Goal: Task Accomplishment & Management: Use online tool/utility

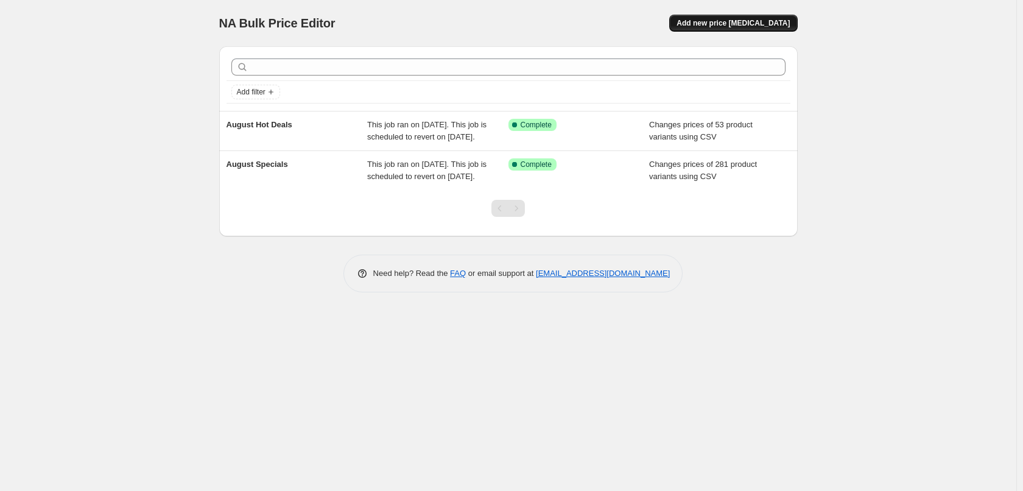
click at [708, 21] on span "Add new price change job" at bounding box center [733, 23] width 113 height 10
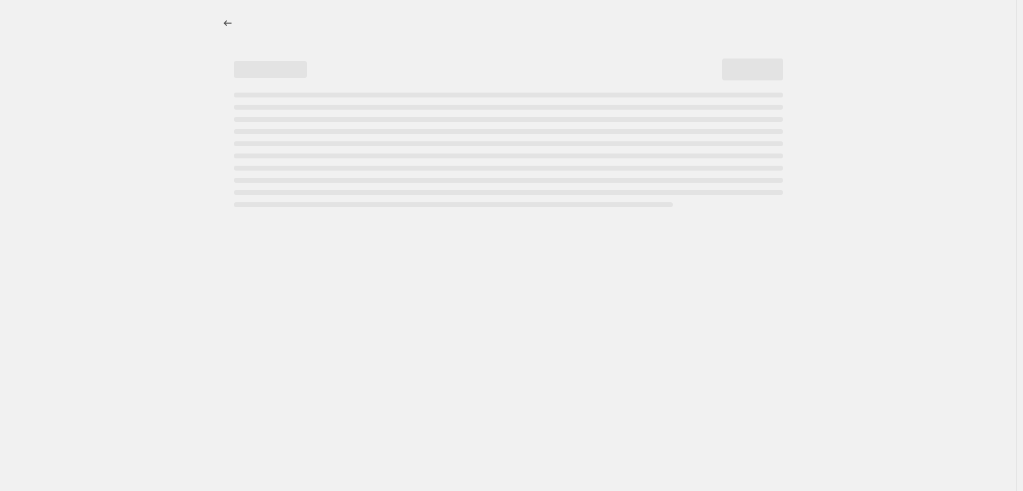
select select "percentage"
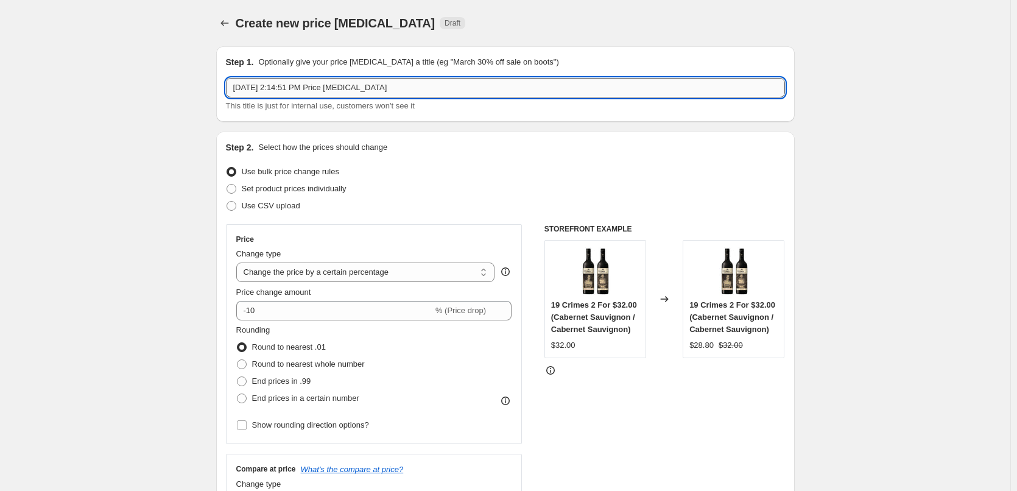
click at [441, 86] on input "Aug 22, 2025, 2:14:51 PM Price change job" at bounding box center [505, 87] width 559 height 19
type input "September Specials"
click at [290, 202] on span "Use CSV upload" at bounding box center [271, 205] width 58 height 9
click at [227, 202] on input "Use CSV upload" at bounding box center [227, 201] width 1 height 1
radio input "true"
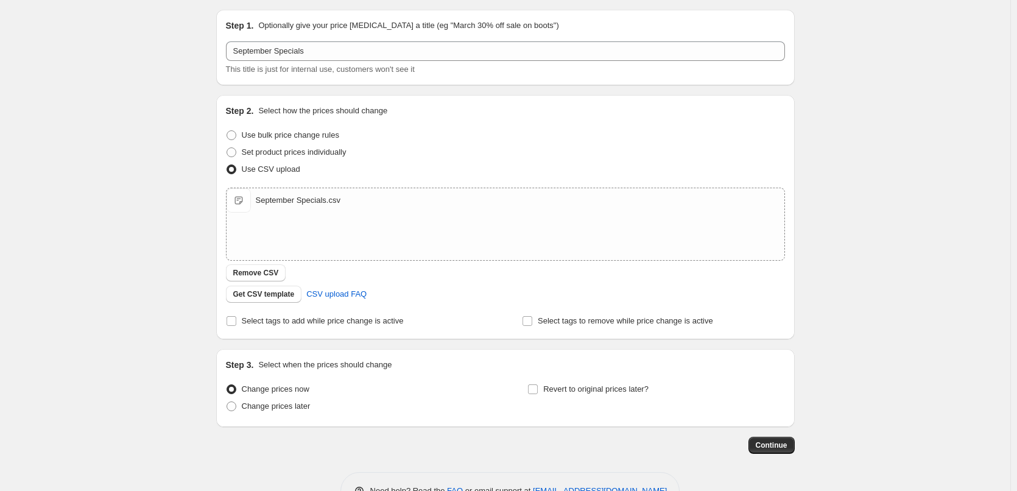
scroll to position [74, 0]
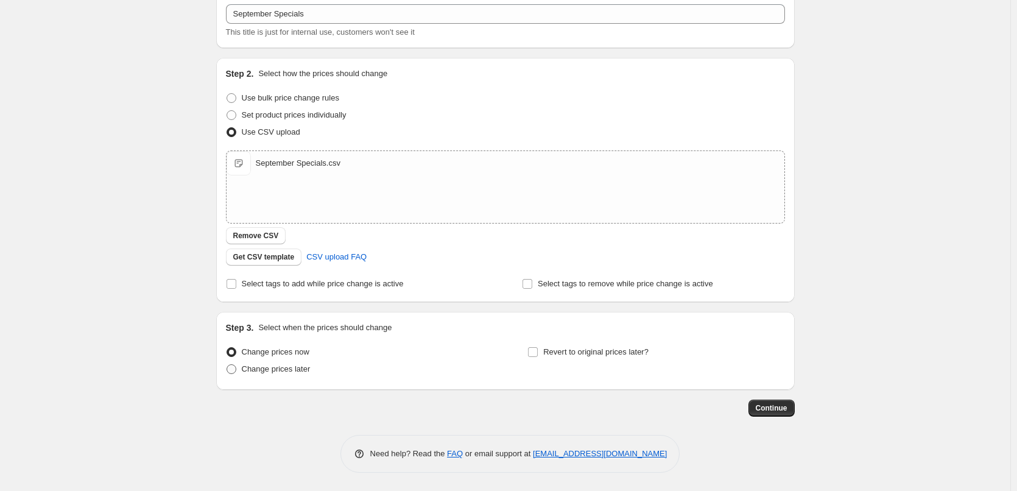
click at [281, 368] on span "Change prices later" at bounding box center [276, 368] width 69 height 9
click at [227, 365] on input "Change prices later" at bounding box center [227, 364] width 1 height 1
radio input "true"
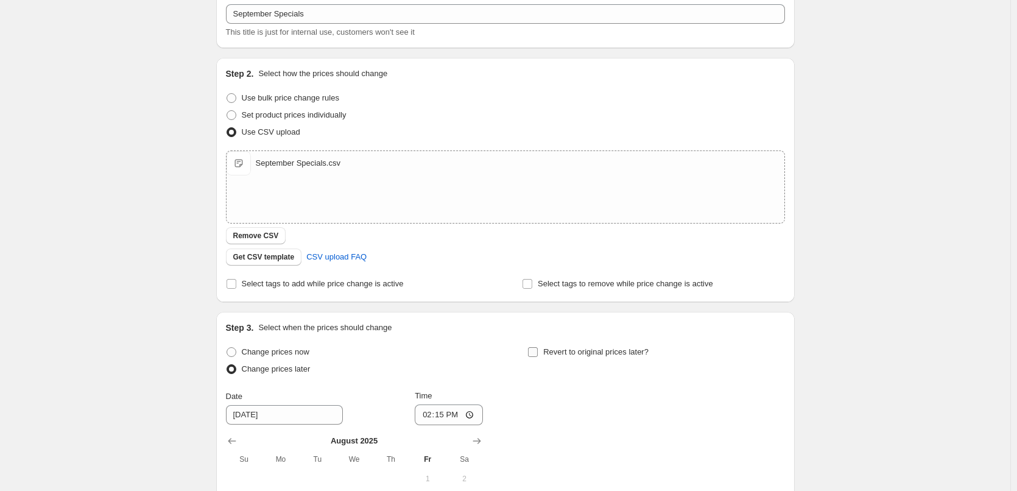
click at [611, 344] on label "Revert to original prices later?" at bounding box center [588, 352] width 121 height 17
click at [538, 347] on input "Revert to original prices later?" at bounding box center [533, 352] width 10 height 10
checkbox input "true"
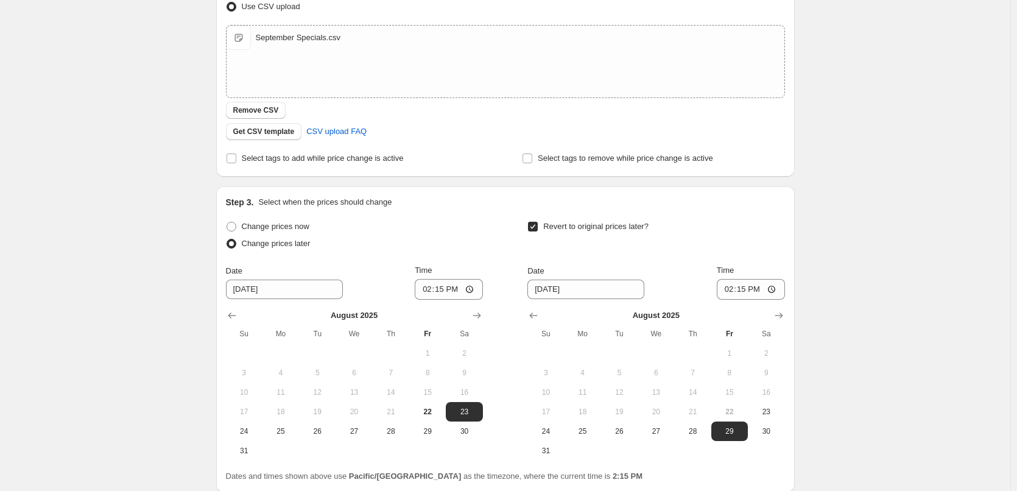
scroll to position [302, 0]
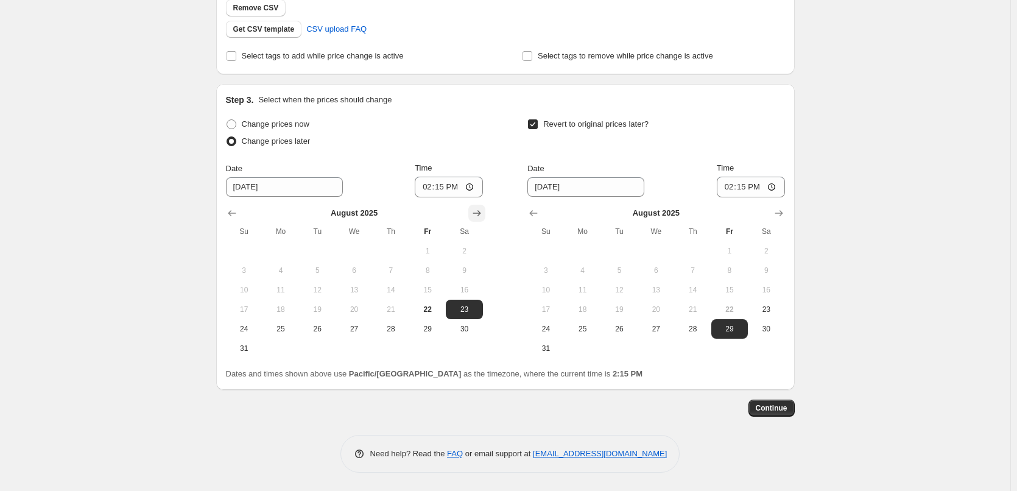
click at [479, 215] on icon "Show next month, September 2025" at bounding box center [477, 213] width 12 height 12
click at [278, 253] on span "1" at bounding box center [280, 251] width 27 height 10
type input "9/1/2025"
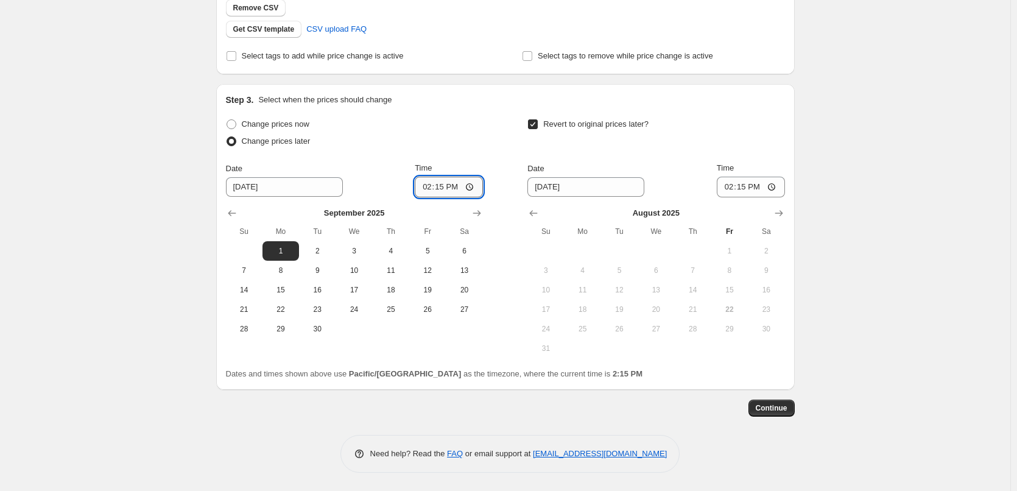
click at [422, 190] on input "14:15" at bounding box center [449, 187] width 68 height 21
type input "00:15"
click at [788, 215] on button "Show next month, September 2025" at bounding box center [779, 213] width 17 height 17
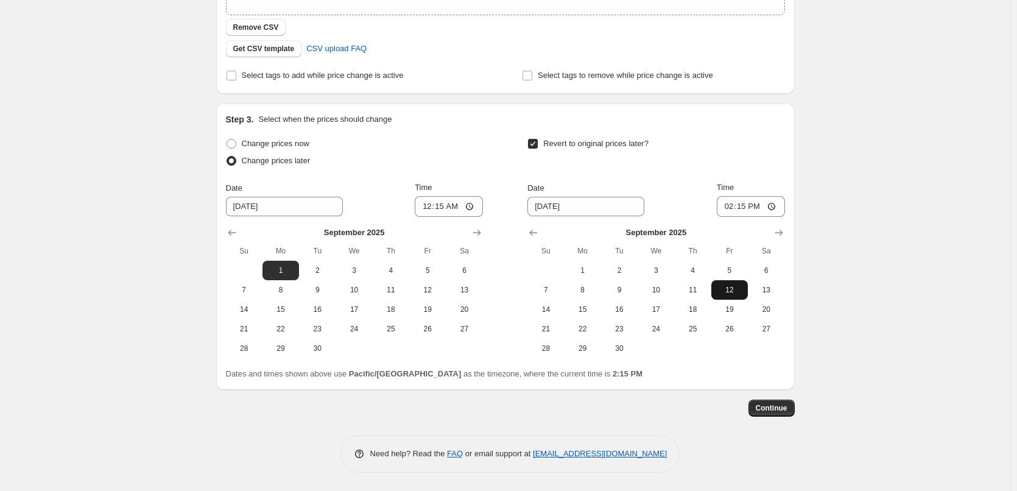
scroll to position [282, 0]
click at [620, 344] on span "30" at bounding box center [619, 349] width 27 height 10
type input "9/30/2025"
click at [723, 206] on input "14:15" at bounding box center [751, 206] width 68 height 21
type input "23:45"
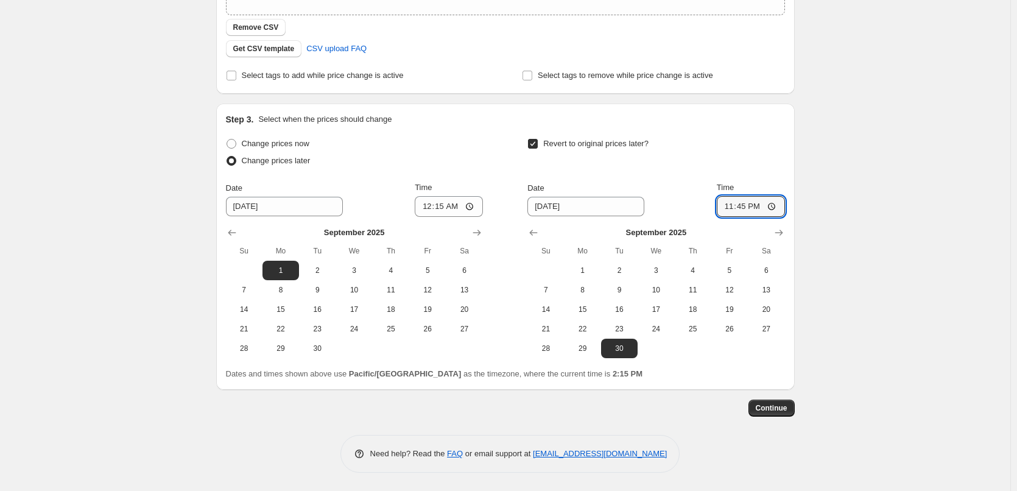
click at [880, 163] on div "Create new price change job. This page is ready Create new price change job Dra…" at bounding box center [505, 104] width 1011 height 773
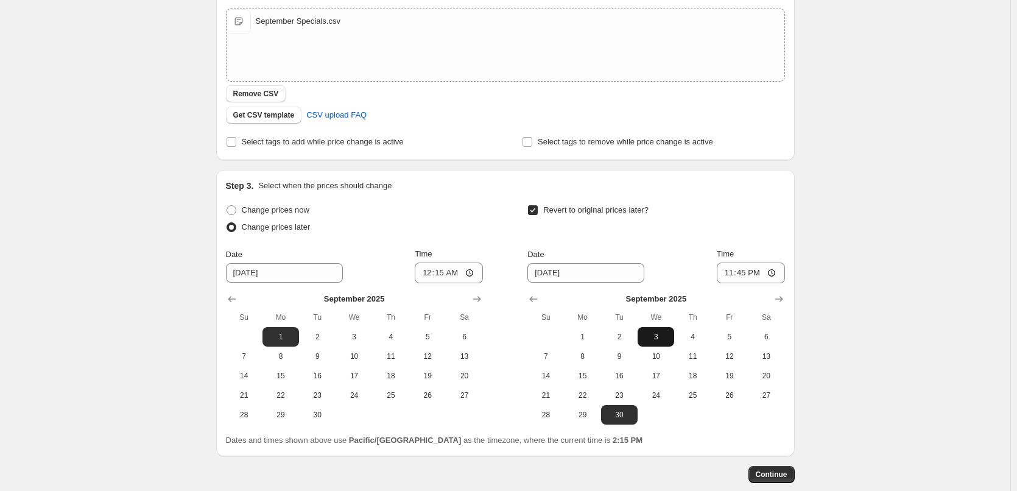
scroll to position [99, 0]
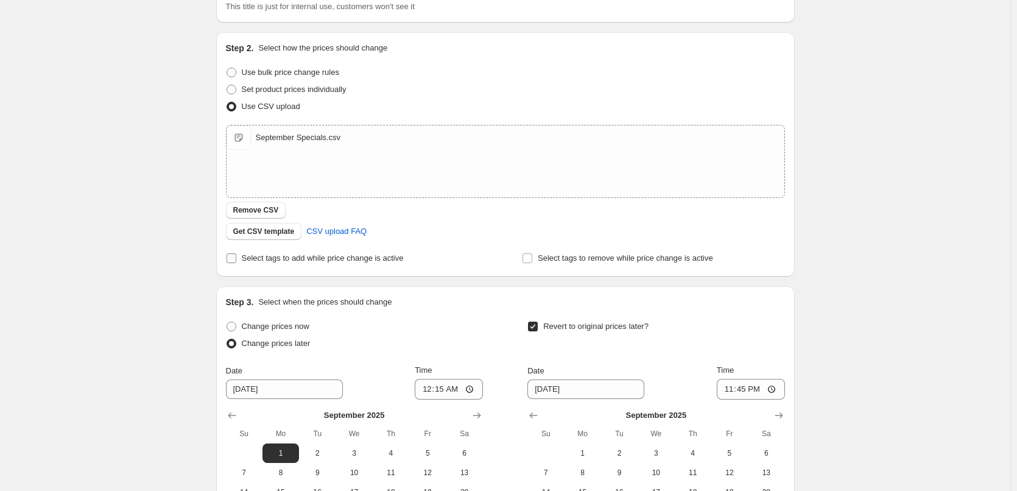
click at [300, 258] on span "Select tags to add while price change is active" at bounding box center [323, 257] width 162 height 9
click at [236, 258] on input "Select tags to add while price change is active" at bounding box center [232, 258] width 10 height 10
checkbox input "true"
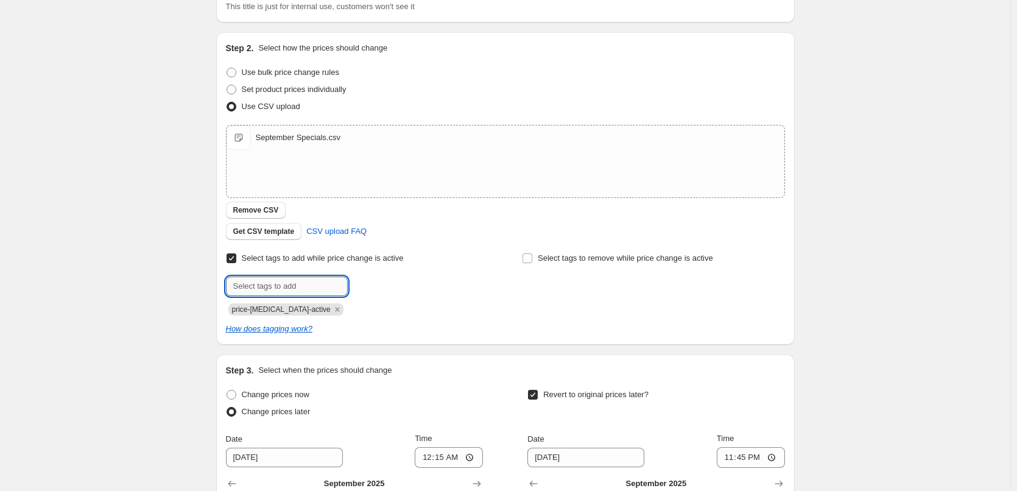
click at [314, 294] on input "text" at bounding box center [287, 286] width 122 height 19
type input "hot-deals"
click at [372, 285] on b "Add" at bounding box center [365, 285] width 14 height 9
click at [730, 326] on div "How does tagging work?" at bounding box center [505, 329] width 559 height 12
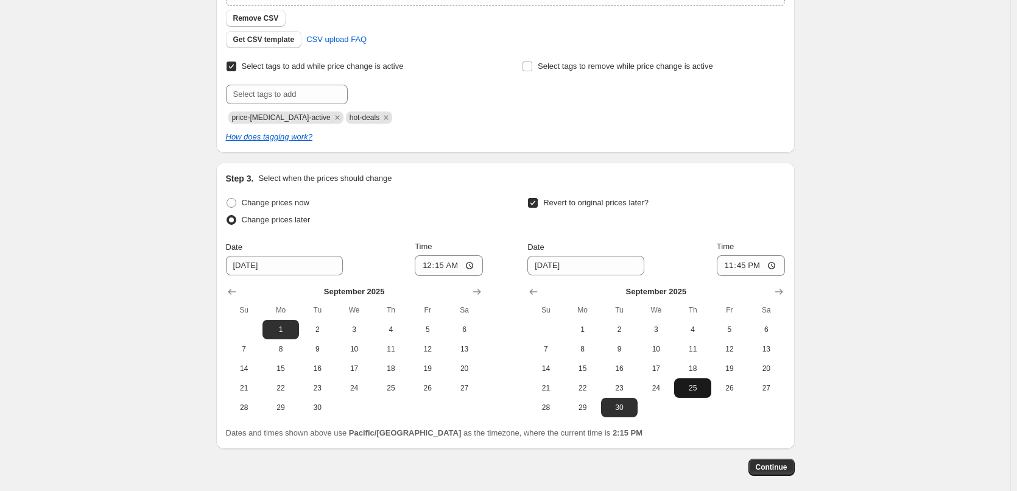
scroll to position [350, 0]
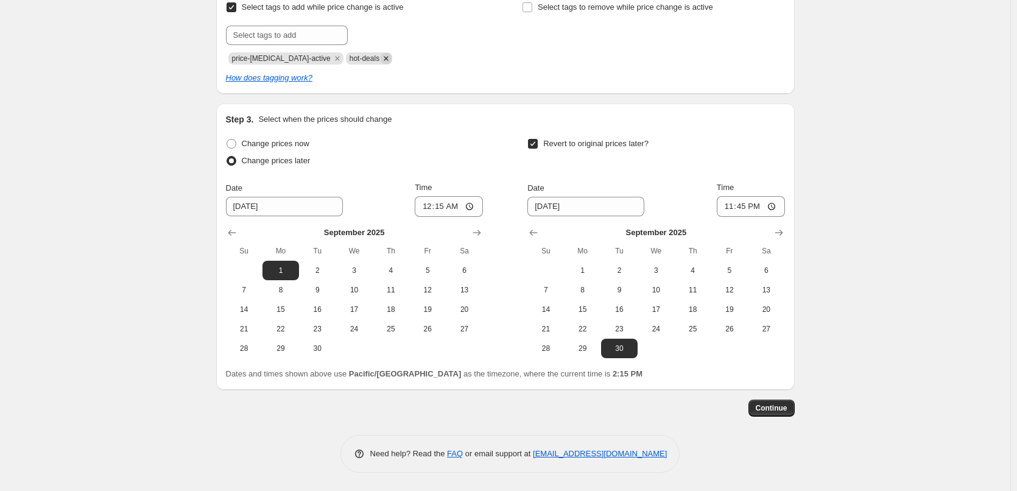
click at [381, 57] on icon "Remove hot-deals" at bounding box center [386, 58] width 11 height 11
click at [236, 9] on input "Select tags to add while price change is active" at bounding box center [232, 7] width 10 height 10
checkbox input "false"
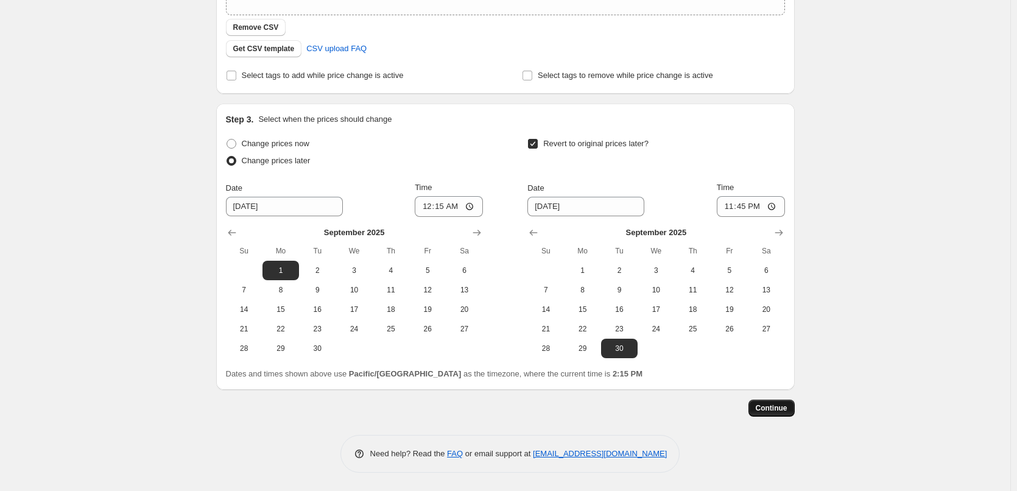
click at [777, 408] on span "Continue" at bounding box center [772, 408] width 32 height 10
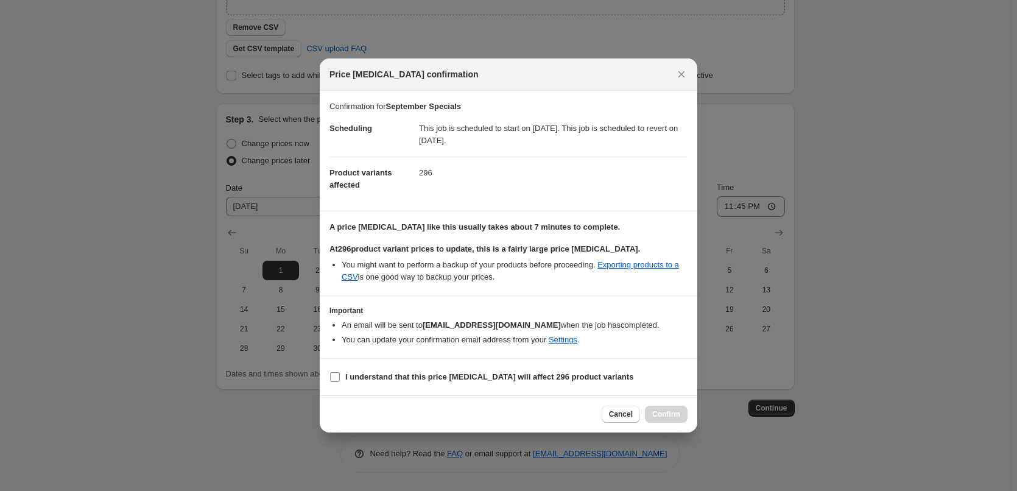
click at [432, 381] on b "I understand that this price change job will affect 296 product variants" at bounding box center [489, 376] width 288 height 9
click at [340, 382] on input "I understand that this price change job will affect 296 product variants" at bounding box center [335, 377] width 10 height 10
checkbox input "true"
click at [683, 417] on button "Confirm" at bounding box center [666, 414] width 43 height 17
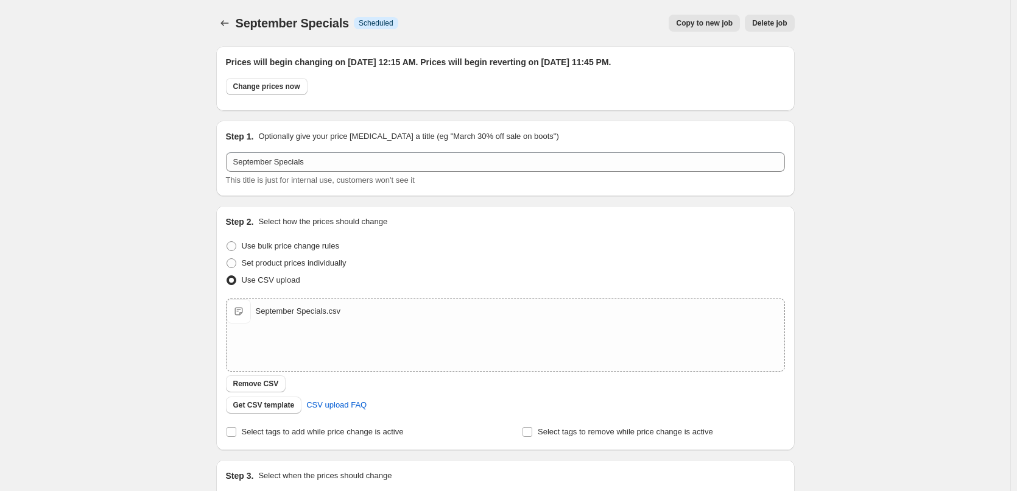
scroll to position [282, 0]
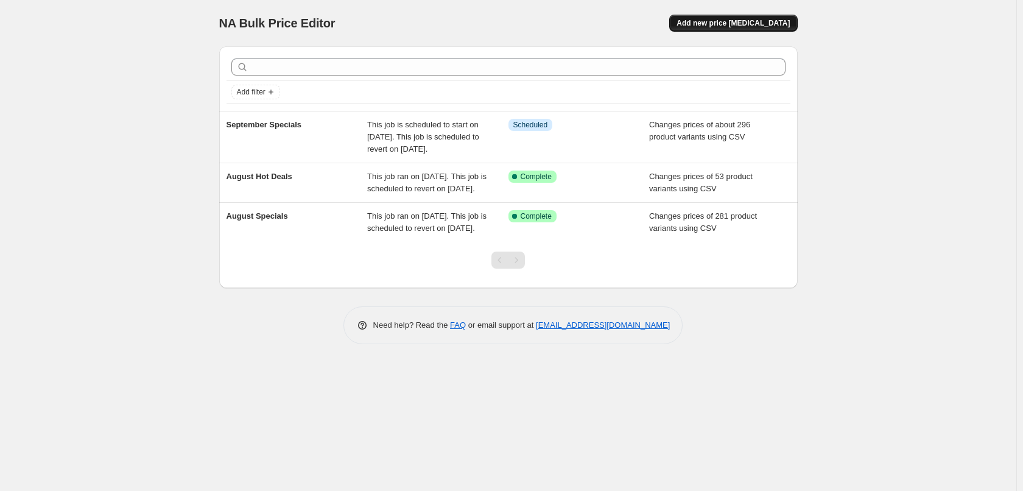
click at [762, 31] on button "Add new price change job" at bounding box center [733, 23] width 128 height 17
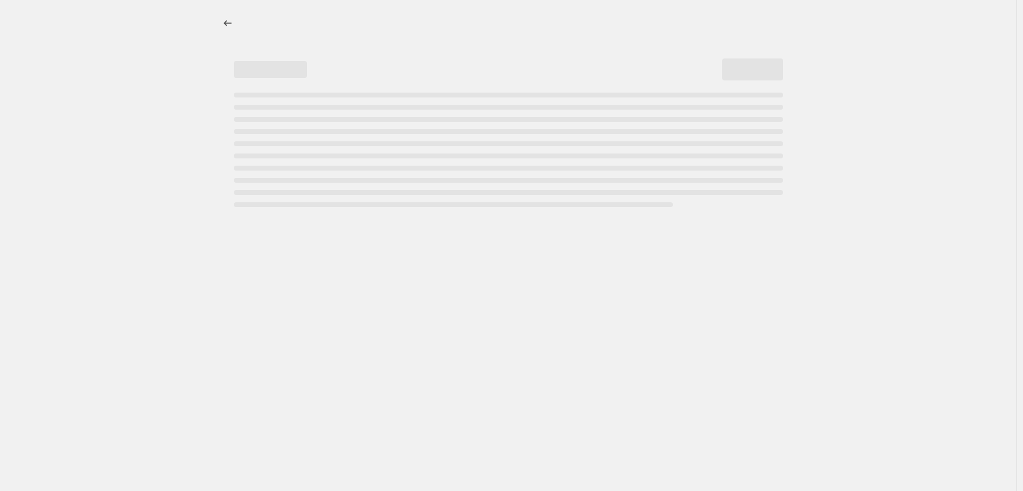
select select "percentage"
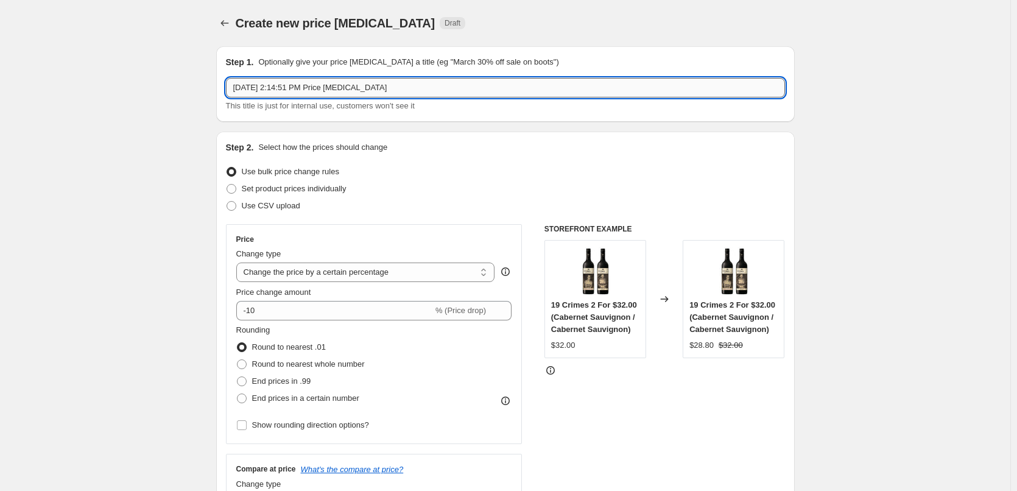
click at [450, 87] on input "Aug 22, 2025, 2:14:51 PM Price change job" at bounding box center [505, 87] width 559 height 19
type input "September Hot Deals"
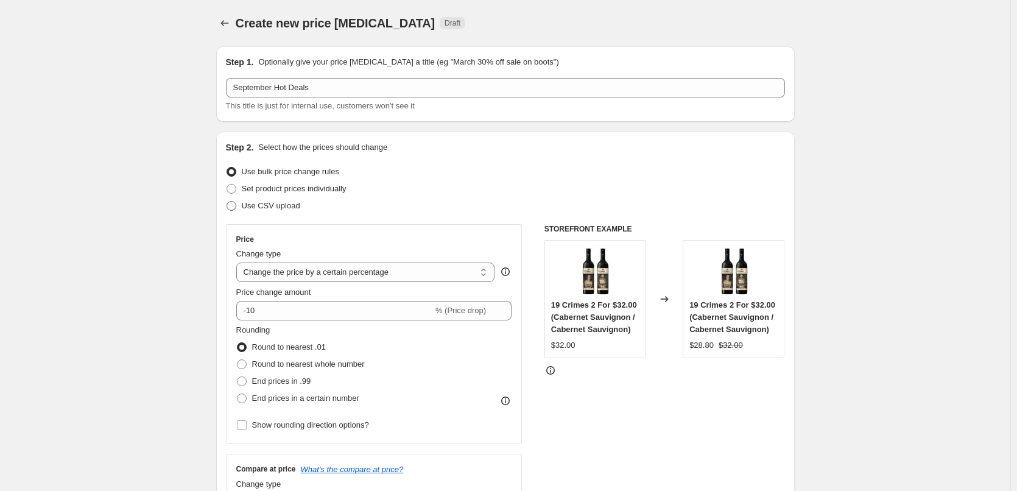
click at [286, 201] on span "Use CSV upload" at bounding box center [271, 205] width 58 height 9
click at [227, 201] on input "Use CSV upload" at bounding box center [227, 201] width 1 height 1
radio input "true"
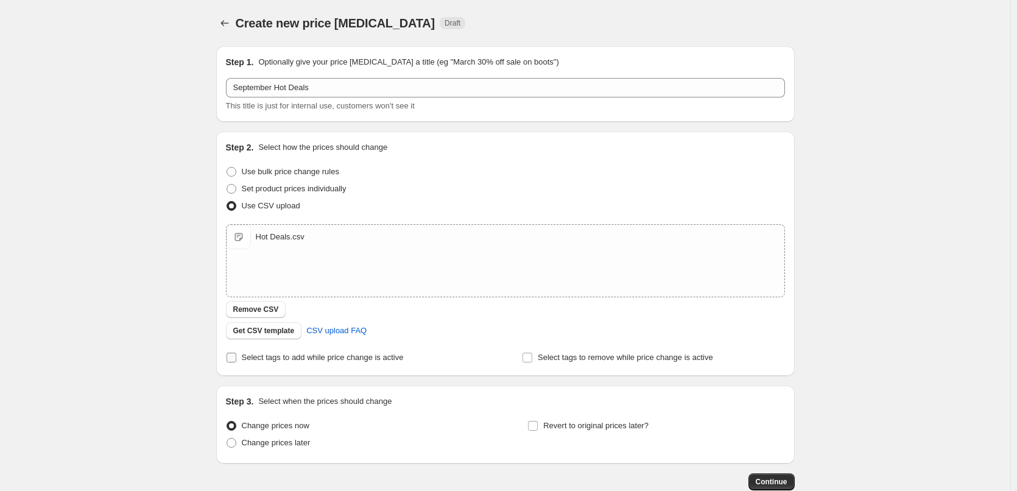
click at [292, 361] on span "Select tags to add while price change is active" at bounding box center [323, 357] width 162 height 9
click at [236, 361] on input "Select tags to add while price change is active" at bounding box center [232, 358] width 10 height 10
checkbox input "true"
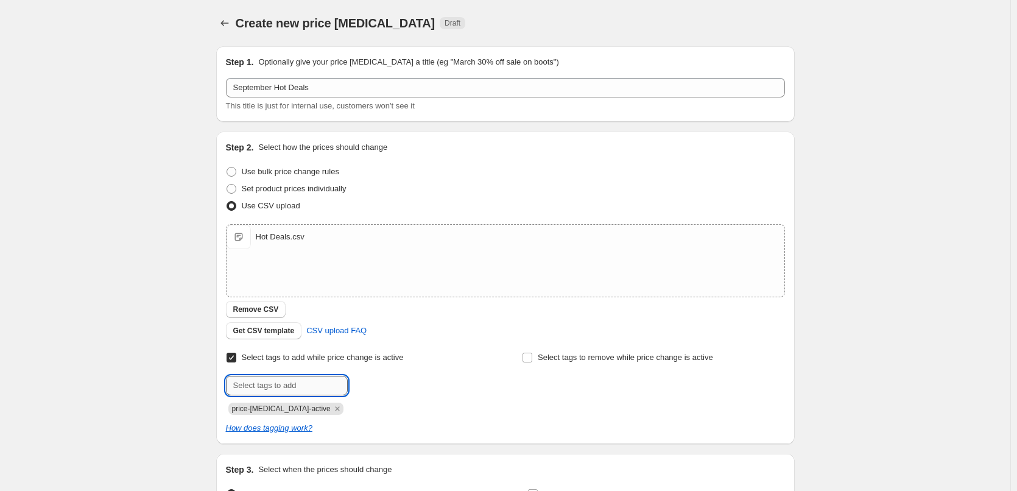
click at [323, 380] on input "text" at bounding box center [287, 385] width 122 height 19
type input "hot-deals"
click at [376, 384] on span "Add hot-deals" at bounding box center [382, 385] width 49 height 10
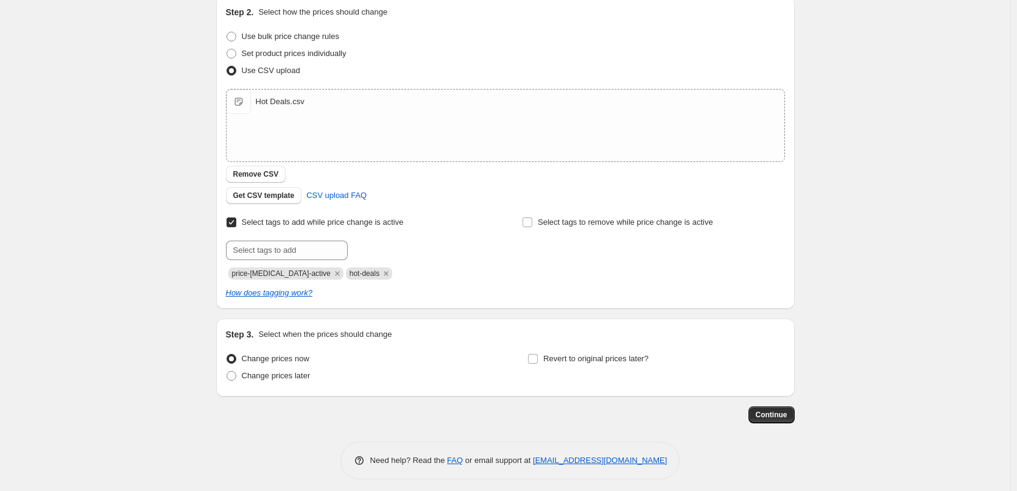
scroll to position [142, 0]
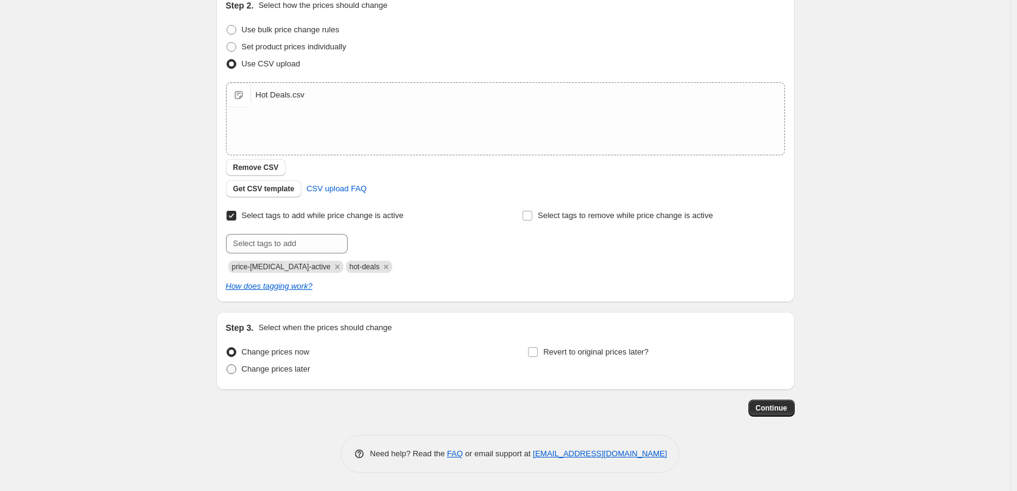
click at [304, 370] on span "Change prices later" at bounding box center [276, 368] width 69 height 9
click at [227, 365] on input "Change prices later" at bounding box center [227, 364] width 1 height 1
radio input "true"
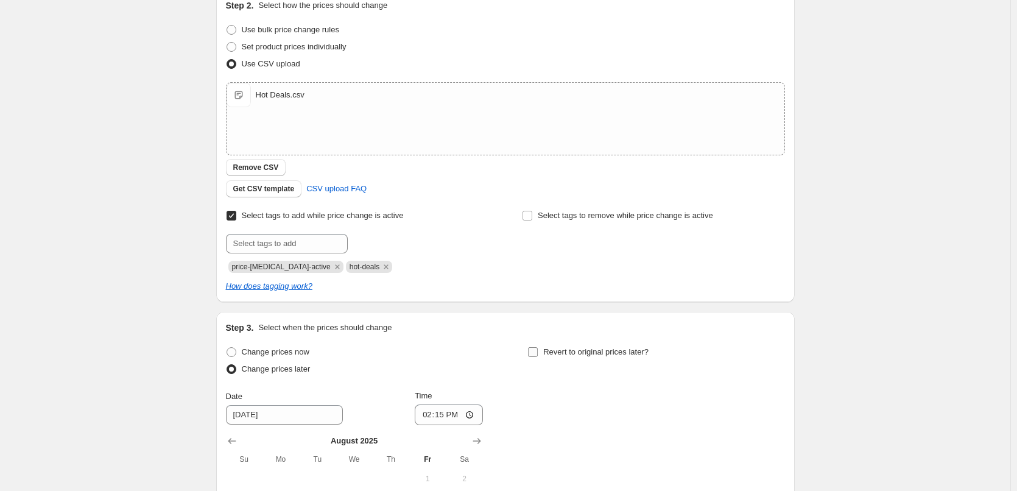
click at [599, 356] on span "Revert to original prices later?" at bounding box center [595, 351] width 105 height 9
click at [538, 356] on input "Revert to original prices later?" at bounding box center [533, 352] width 10 height 10
checkbox input "true"
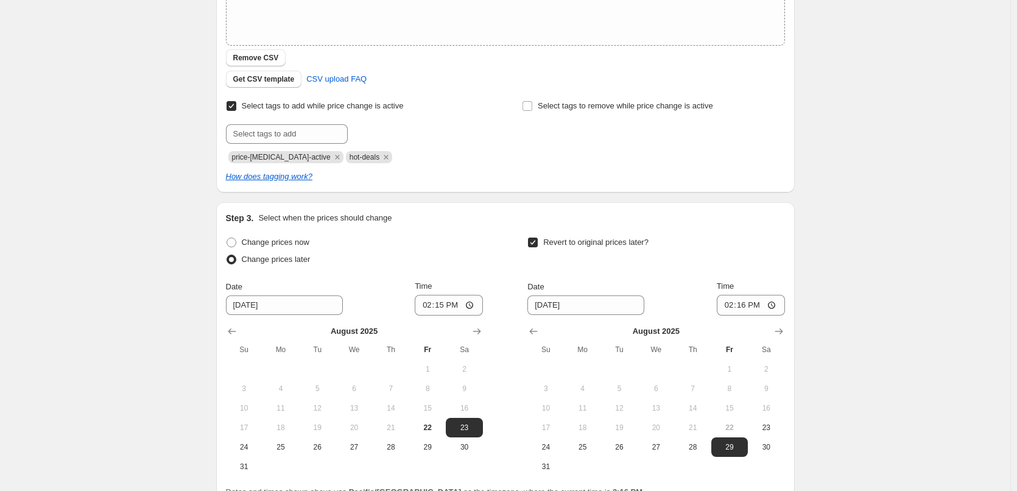
scroll to position [370, 0]
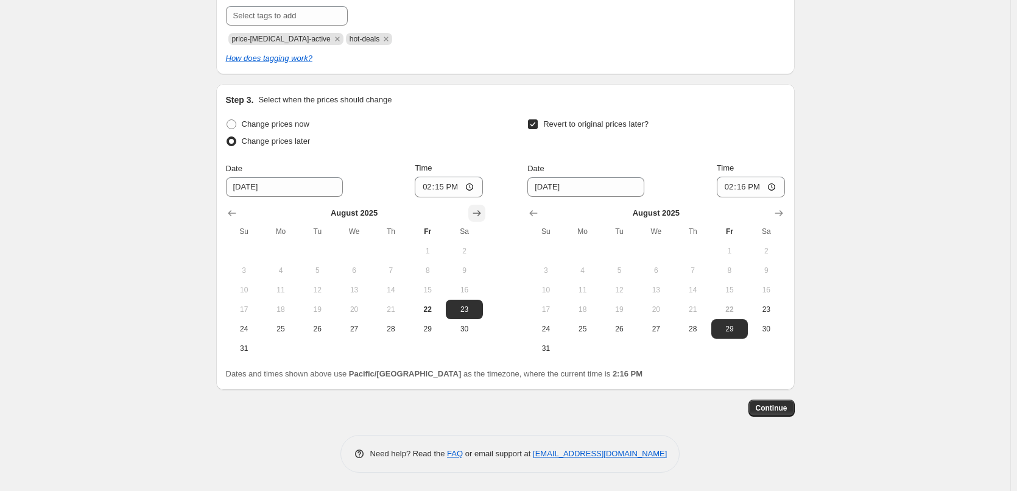
click at [478, 216] on icon "Show next month, September 2025" at bounding box center [477, 213] width 12 height 12
click at [291, 256] on button "1" at bounding box center [281, 250] width 37 height 19
type input "9/1/2025"
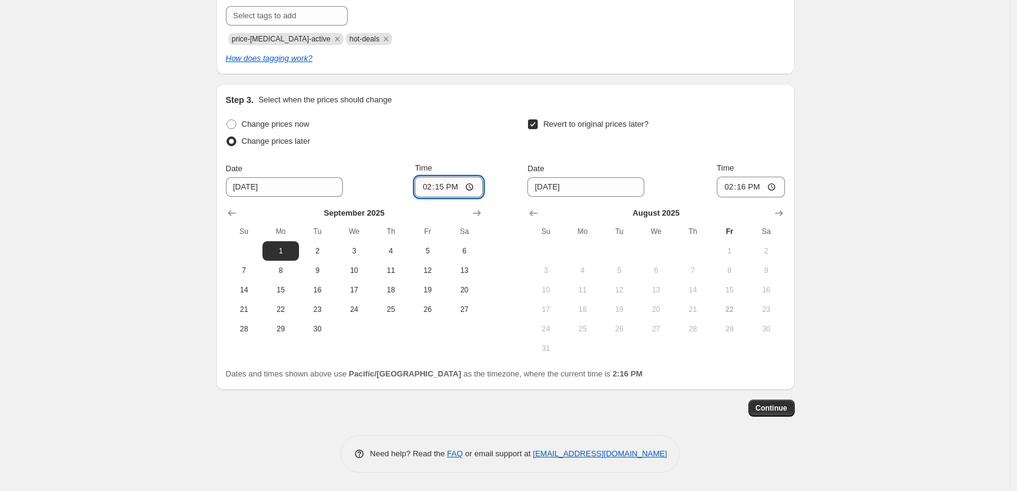
click at [429, 192] on input "14:15" at bounding box center [449, 187] width 68 height 21
type input "00:15"
click at [784, 218] on icon "Show next month, September 2025" at bounding box center [779, 213] width 12 height 12
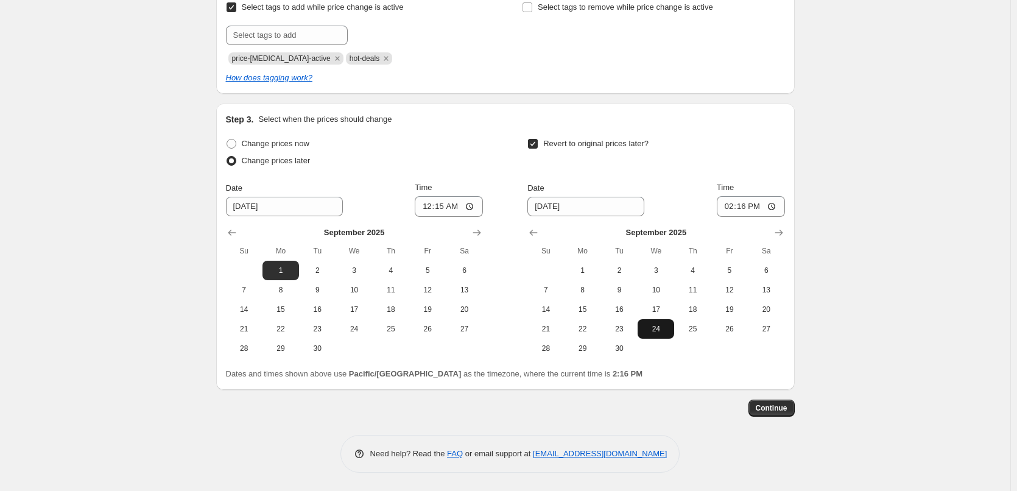
click at [627, 348] on span "30" at bounding box center [619, 349] width 27 height 10
type input "9/30/2025"
click at [725, 210] on input "14:16" at bounding box center [751, 206] width 68 height 21
type input "23:45"
click at [774, 401] on button "Continue" at bounding box center [772, 408] width 46 height 17
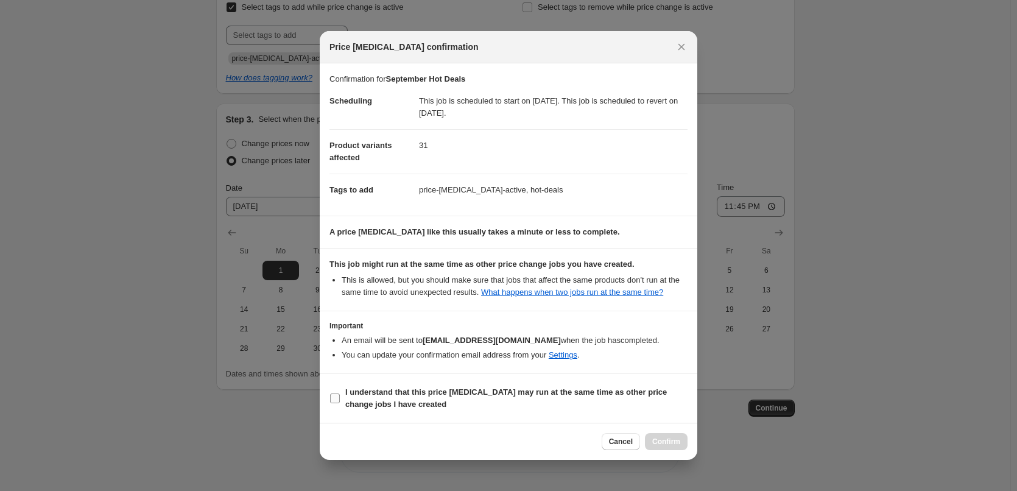
click at [439, 403] on b "I understand that this price change job may run at the same time as other price…" at bounding box center [506, 397] width 322 height 21
click at [340, 403] on input "I understand that this price change job may run at the same time as other price…" at bounding box center [335, 399] width 10 height 10
checkbox input "true"
click at [666, 445] on span "Confirm" at bounding box center [666, 442] width 28 height 10
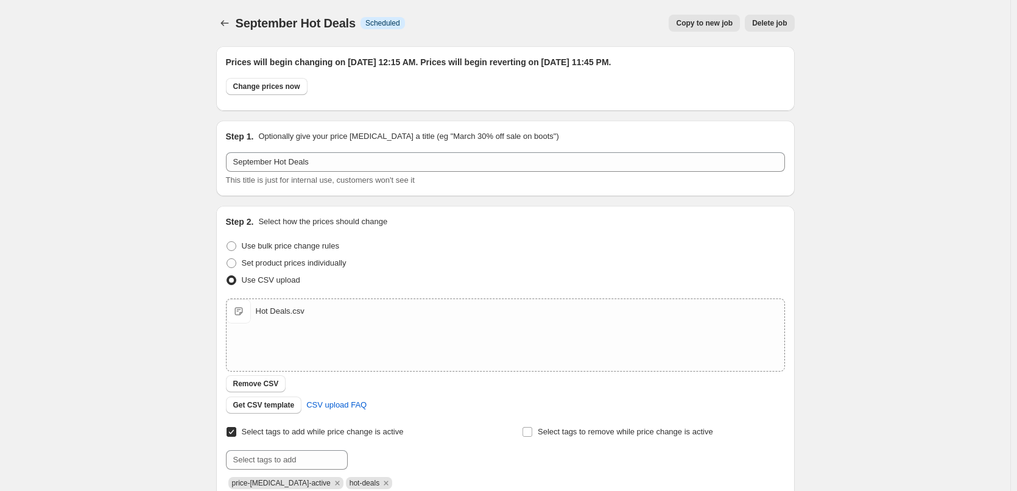
scroll to position [350, 0]
